Goal: Use online tool/utility: Use online tool/utility

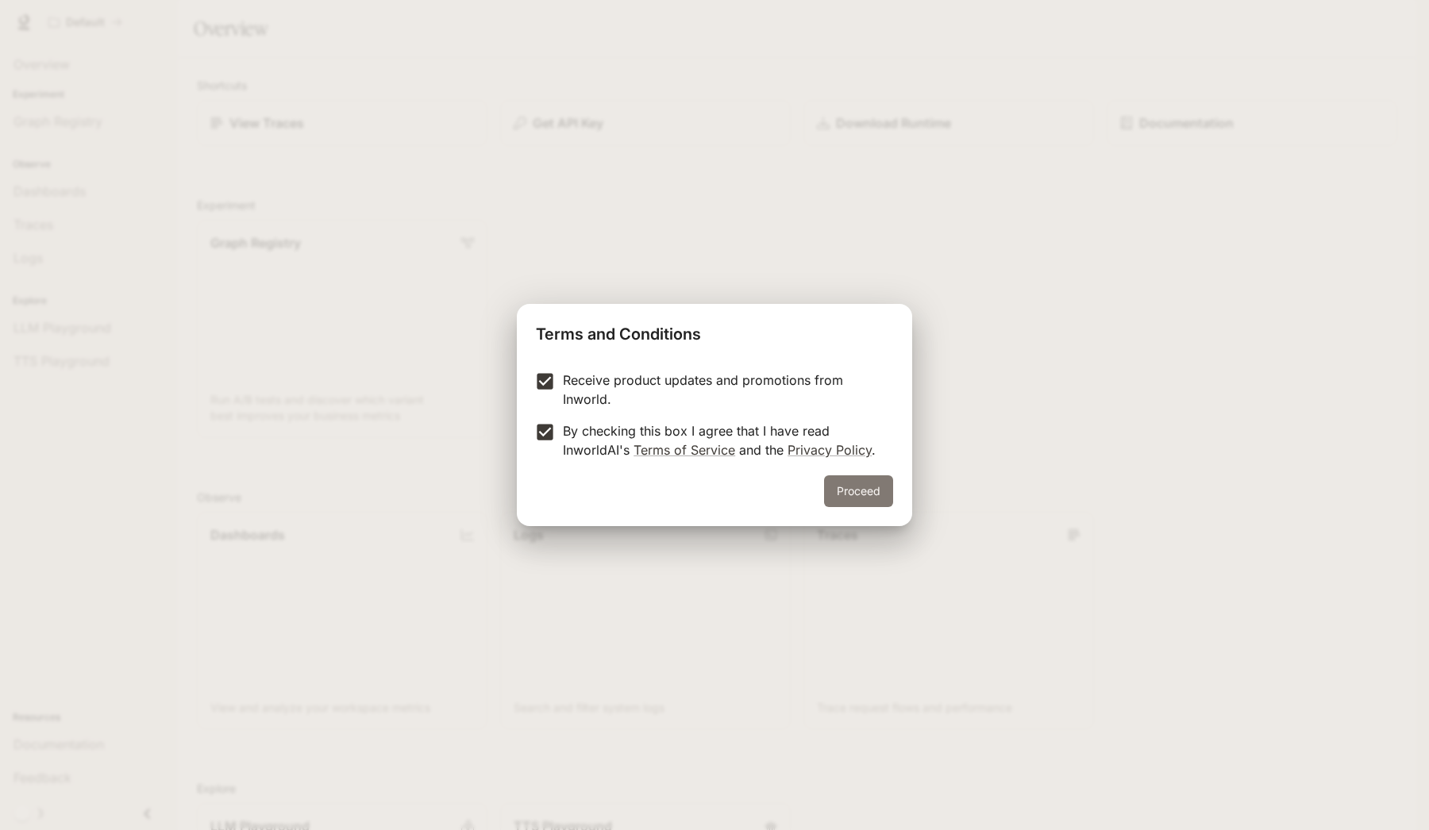
click at [857, 487] on button "Proceed" at bounding box center [858, 491] width 69 height 32
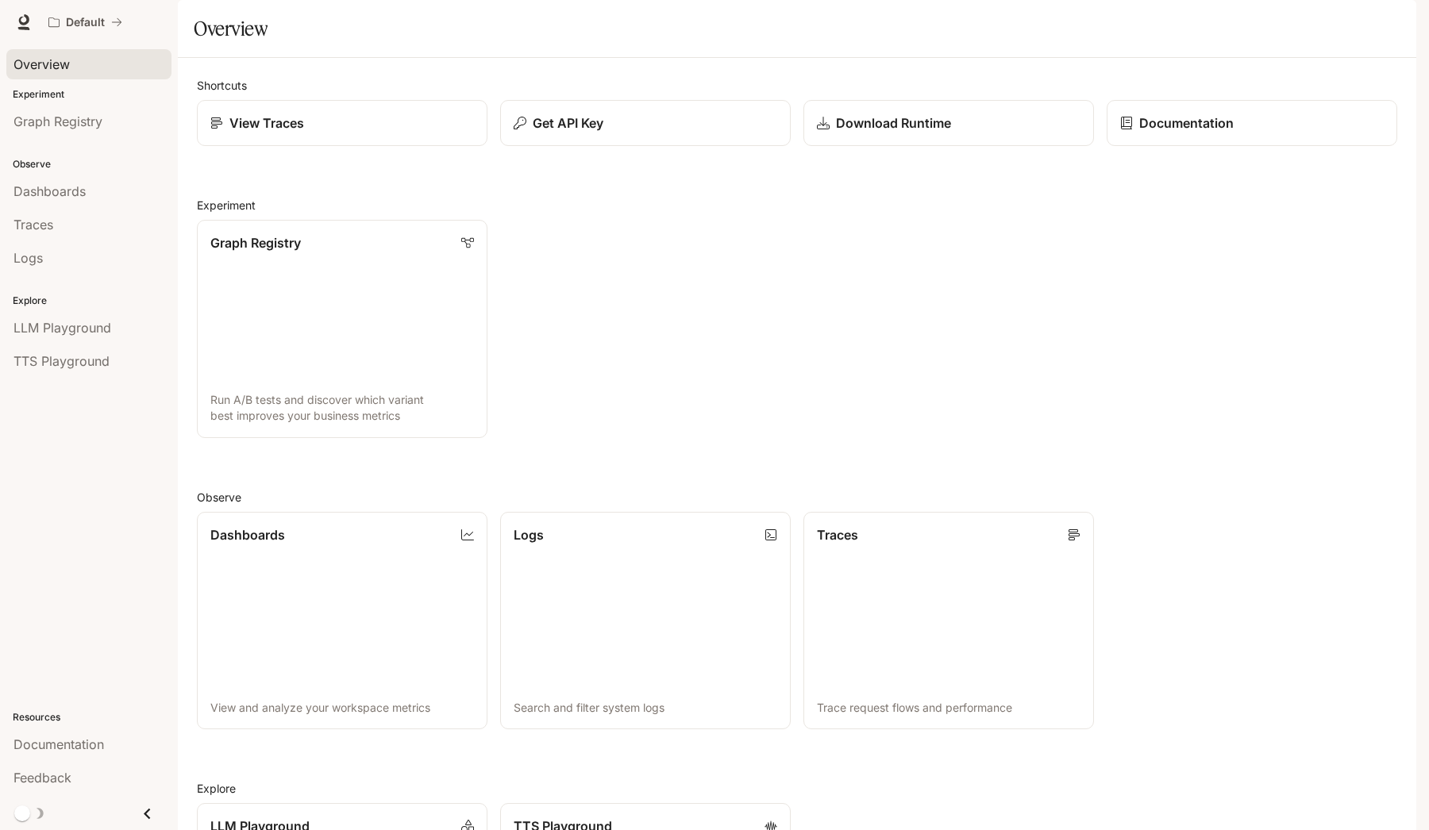
click at [75, 56] on div "Overview" at bounding box center [88, 64] width 151 height 19
click at [248, 147] on link "View Traces" at bounding box center [342, 123] width 294 height 47
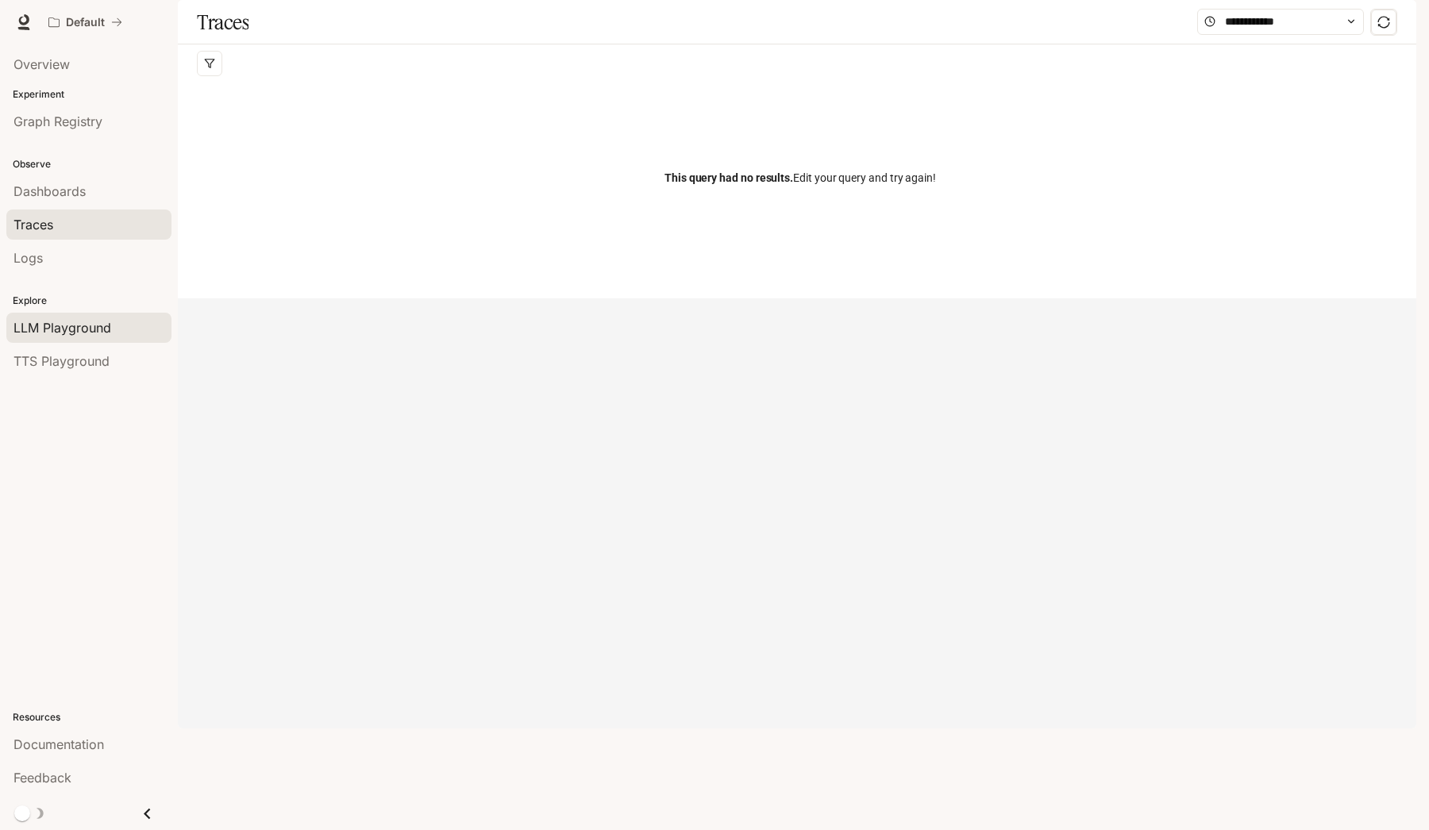
click at [102, 325] on span "LLM Playground" at bounding box center [62, 327] width 98 height 19
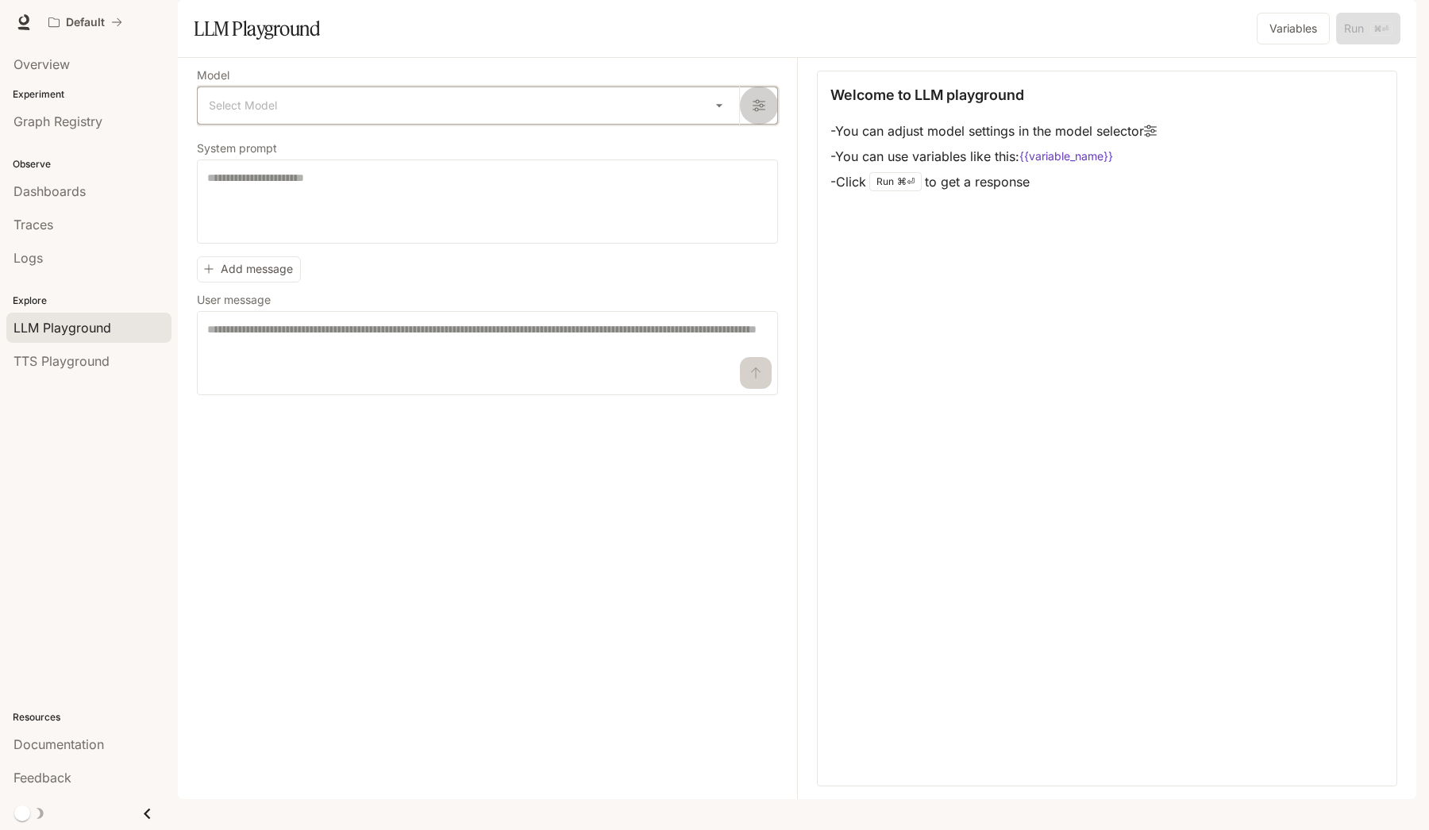
click at [759, 125] on button "button" at bounding box center [758, 106] width 38 height 38
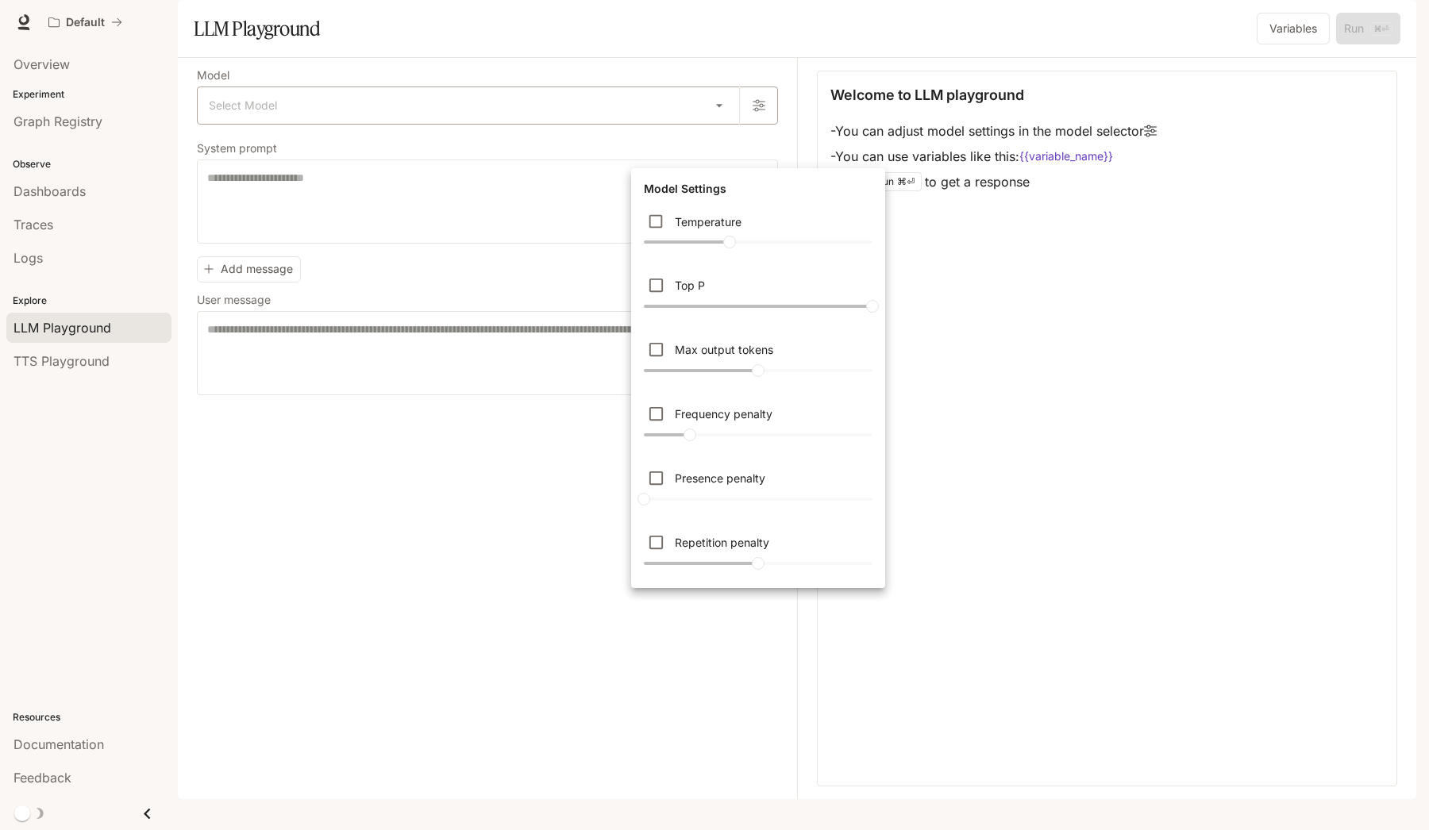
click at [759, 136] on div at bounding box center [714, 415] width 1429 height 830
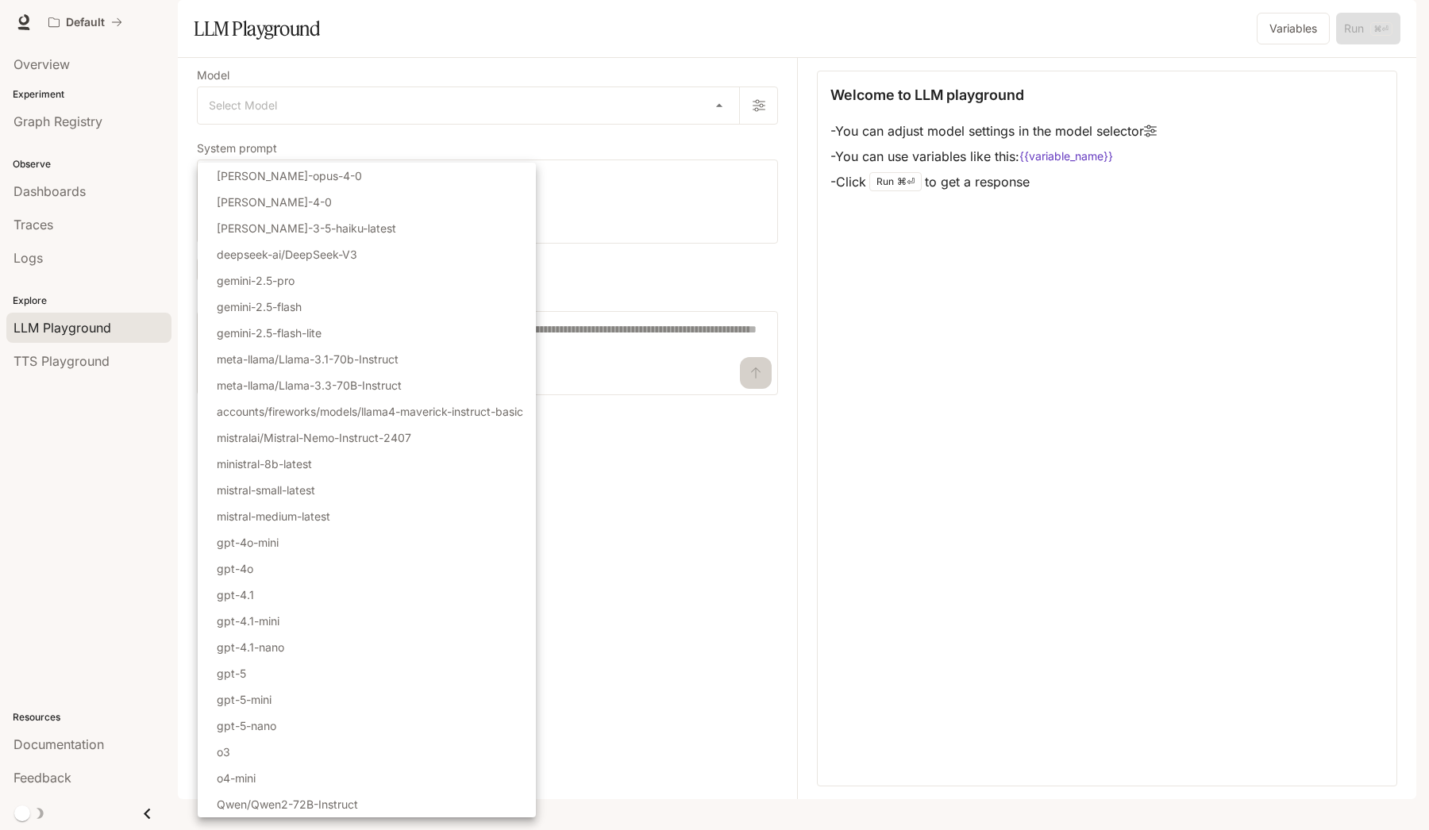
click at [556, 152] on body "Skip to main content Default Documentation Documentation Portal Overview Experi…" at bounding box center [714, 415] width 1429 height 830
click at [656, 244] on div at bounding box center [714, 415] width 1429 height 830
